Goal: Task Accomplishment & Management: Complete application form

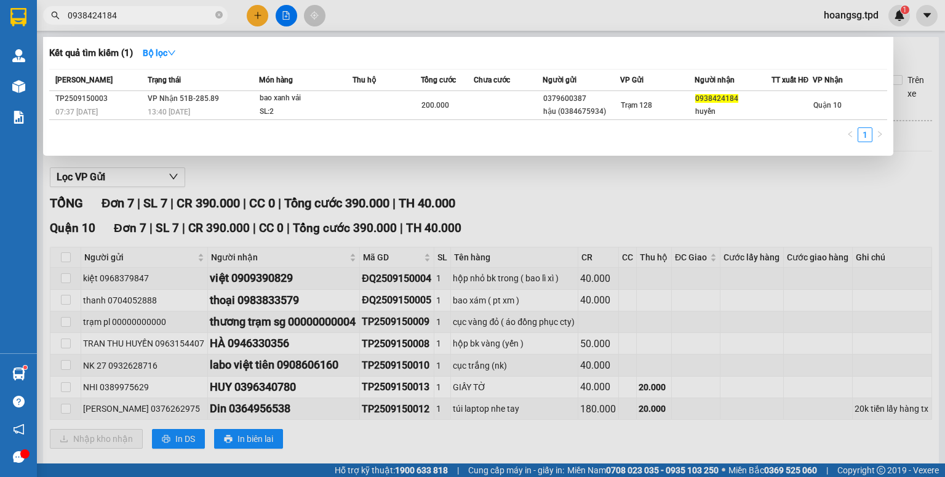
drag, startPoint x: 0, startPoint y: 0, endPoint x: 0, endPoint y: 71, distance: 70.8
click at [0, 71] on section "Kết quả tìm kiếm ( 1 ) Bộ lọc Mã ĐH Trạng thái Món hàng Thu hộ Tổng cước Chưa c…" at bounding box center [472, 238] width 945 height 477
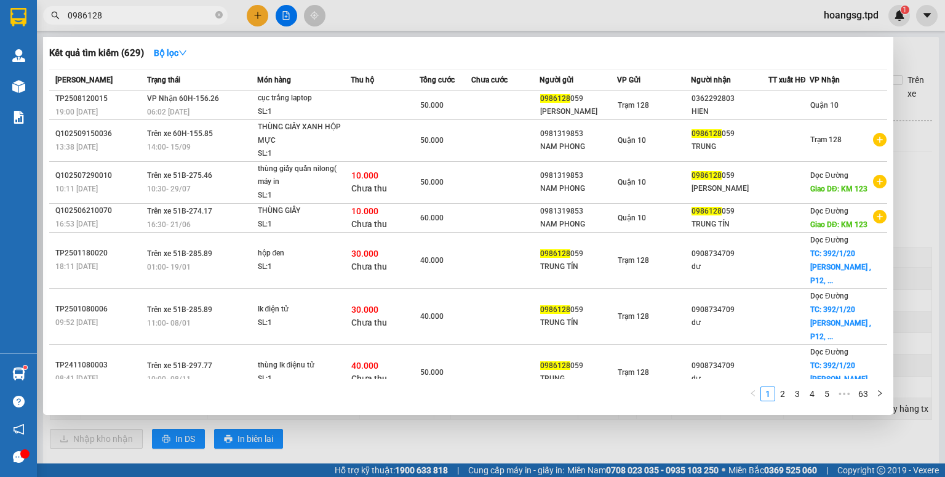
type input "0986128"
click at [266, 17] on div at bounding box center [472, 238] width 945 height 477
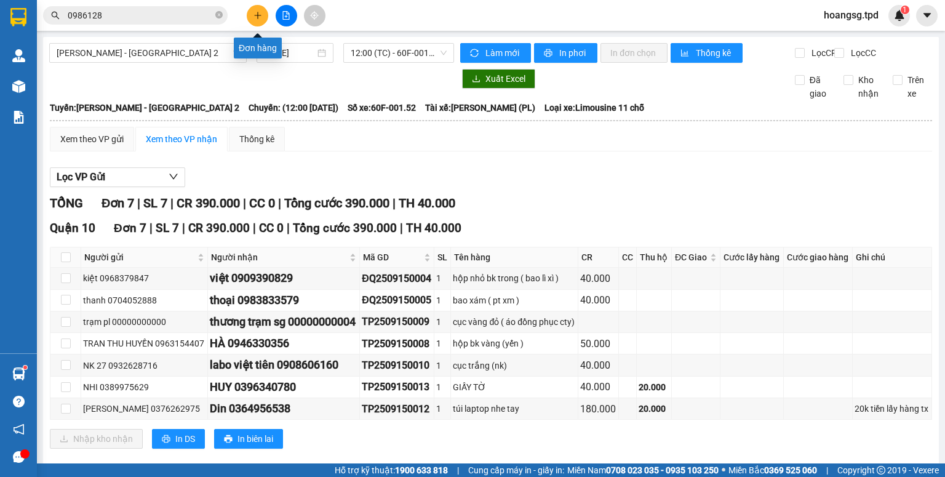
click at [262, 15] on button at bounding box center [258, 16] width 22 height 22
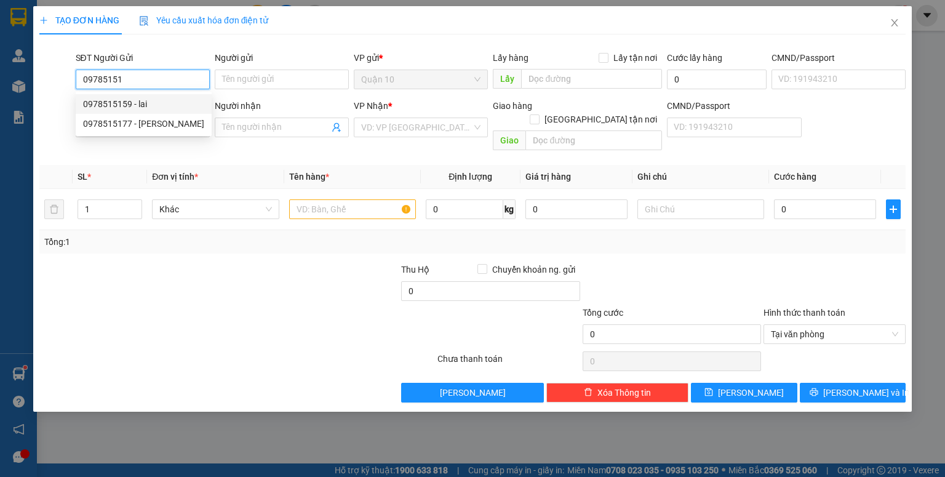
type input "0978515159"
type input "lai"
type input "045201003850"
type input "0966993204"
type input "HIẾU"
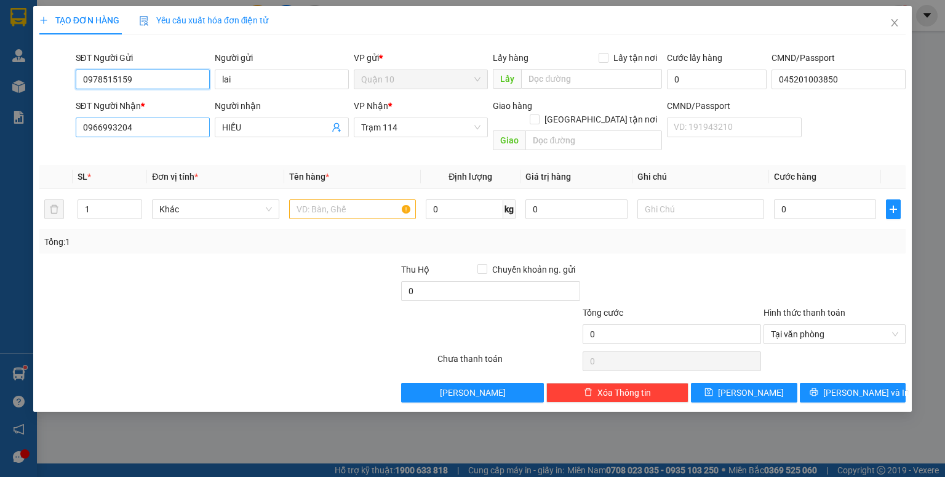
type input "0978515159"
drag, startPoint x: 160, startPoint y: 122, endPoint x: 0, endPoint y: 173, distance: 167.8
click at [0, 173] on div "TẠO ĐƠN HÀNG Yêu cầu xuất hóa đơn điện tử Transit Pickup Surcharge Ids Transit …" at bounding box center [472, 238] width 945 height 477
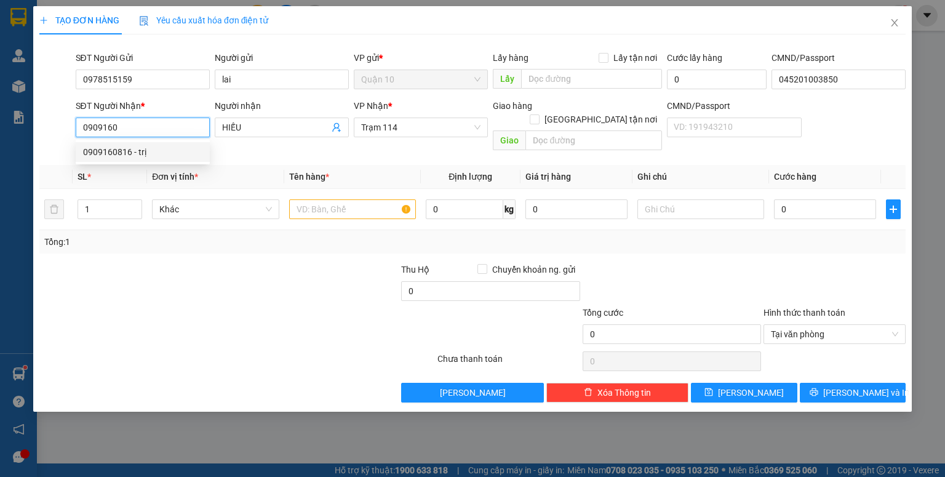
type input "0909160816"
type input "trị"
type input "n3 vũng tàu"
type input "0909160816"
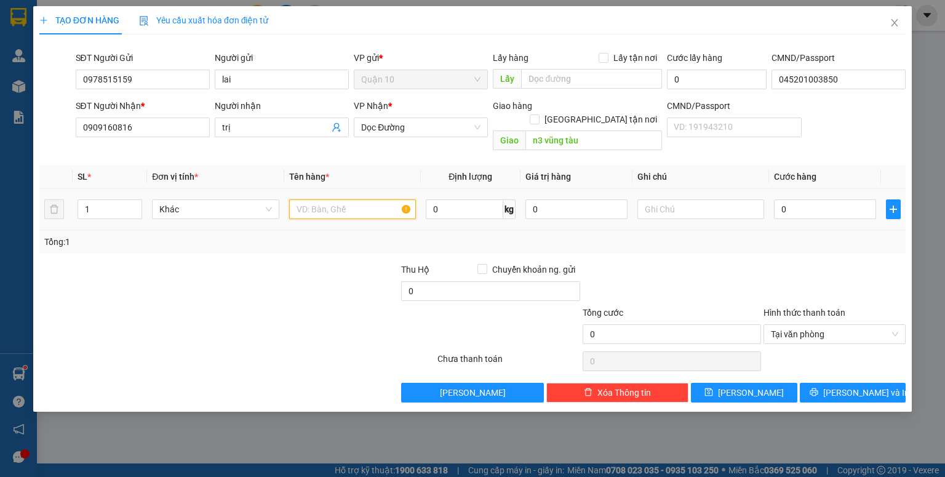
click at [357, 199] on input "text" at bounding box center [352, 209] width 127 height 20
type input "cục đen lk"
click at [793, 199] on input "0" at bounding box center [825, 209] width 102 height 20
type input "4"
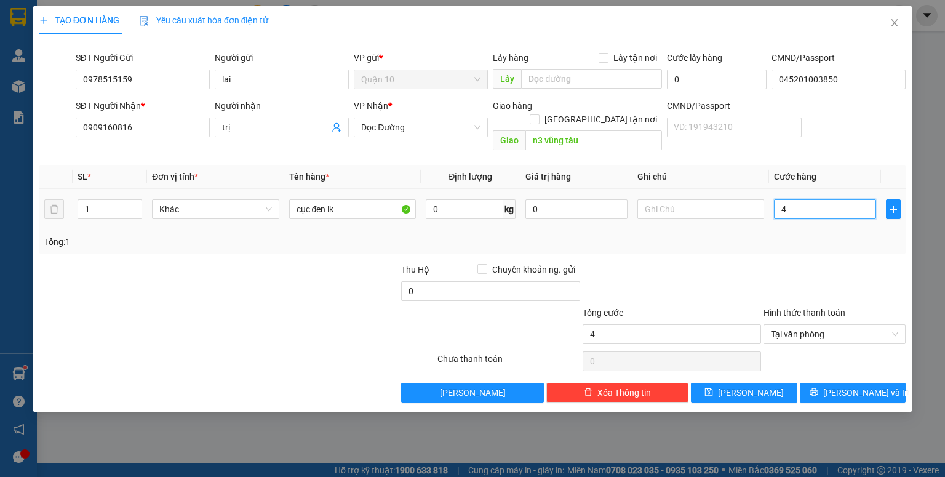
type input "40"
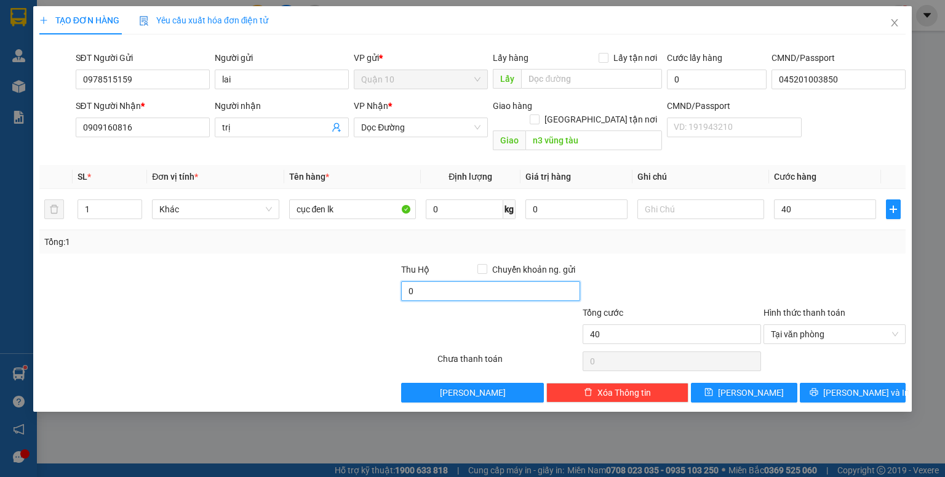
type input "40.000"
click at [537, 284] on input "0" at bounding box center [490, 291] width 178 height 20
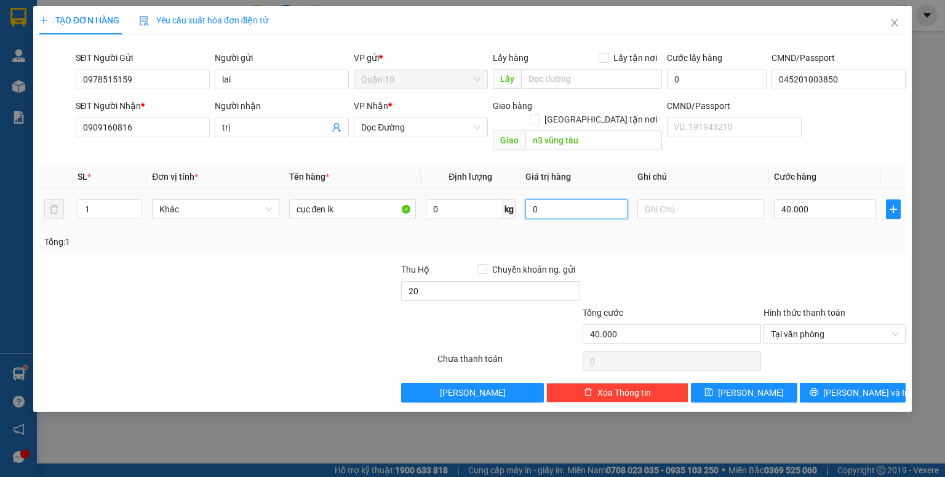
type input "20.000"
click at [566, 199] on input "0" at bounding box center [577, 209] width 102 height 20
type input "1.000.000"
click at [650, 239] on div "Tổng: 1" at bounding box center [472, 241] width 867 height 23
click at [684, 199] on input "text" at bounding box center [701, 209] width 127 height 20
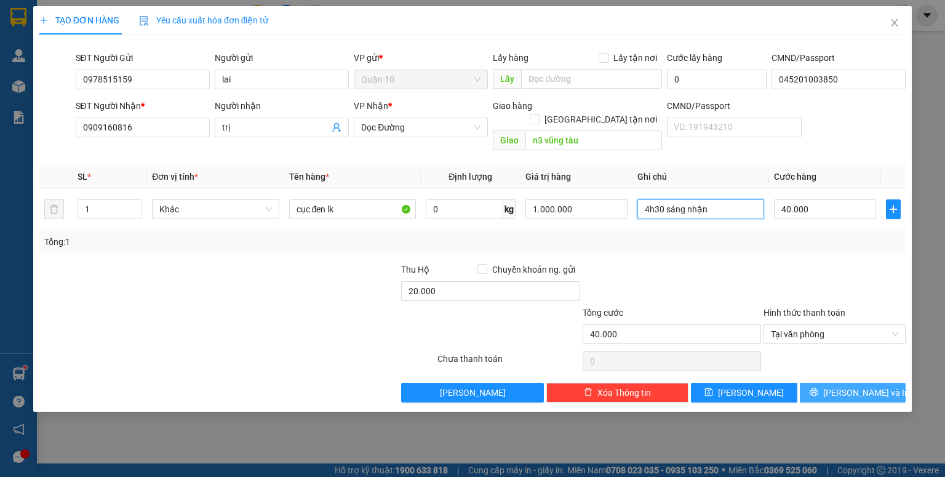
type input "4h30 sáng nhận"
click at [857, 386] on span "[PERSON_NAME] và In" at bounding box center [867, 393] width 86 height 14
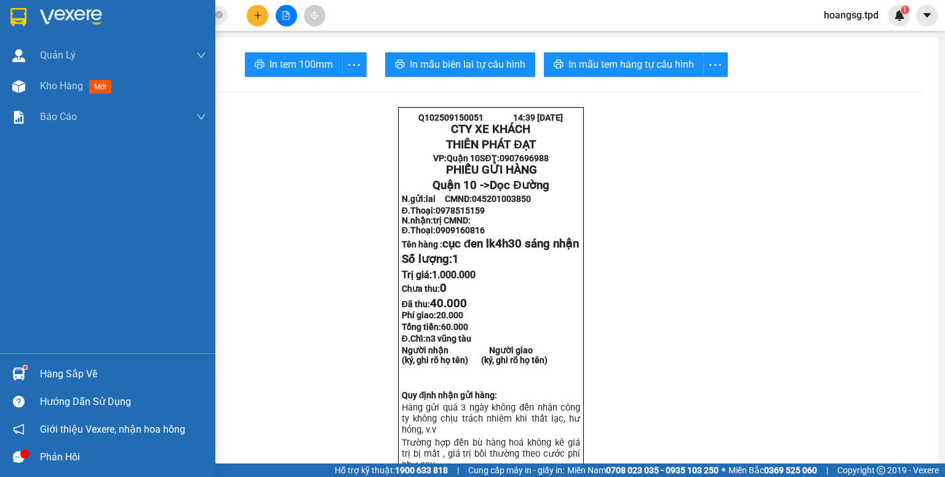
click at [37, 371] on div "Hàng sắp về" at bounding box center [107, 374] width 215 height 28
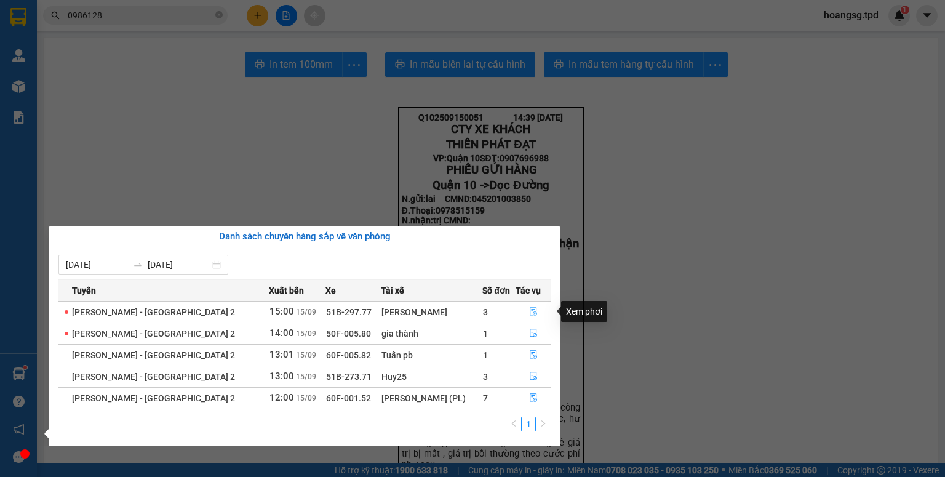
click at [532, 309] on icon "file-done" at bounding box center [533, 311] width 9 height 9
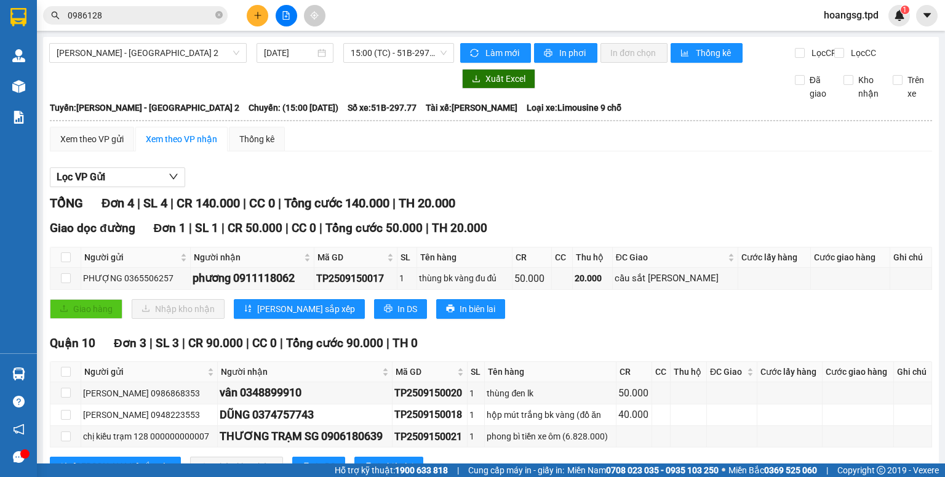
scroll to position [49, 0]
